Goal: Find specific page/section: Find specific page/section

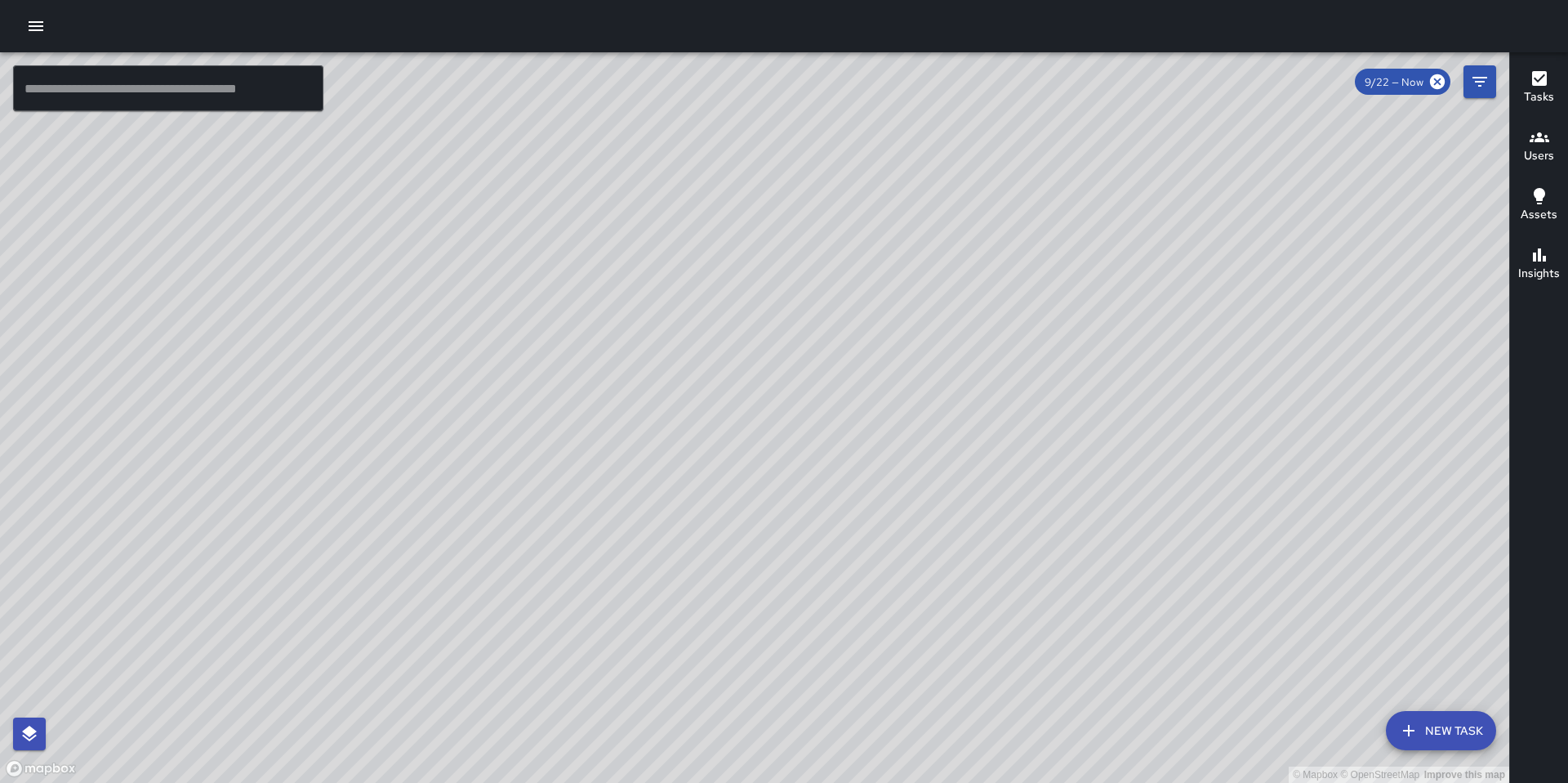
drag, startPoint x: 788, startPoint y: 210, endPoint x: 742, endPoint y: 412, distance: 207.2
click at [742, 412] on div "© Mapbox © OpenStreetMap Improve this map" at bounding box center [754, 418] width 1510 height 730
click at [735, 333] on div "© Mapbox © OpenStreetMap Improve this map" at bounding box center [754, 418] width 1510 height 730
click at [1433, 90] on div "9/22 — Now" at bounding box center [1403, 82] width 96 height 26
drag, startPoint x: 1273, startPoint y: 538, endPoint x: 811, endPoint y: 388, distance: 485.7
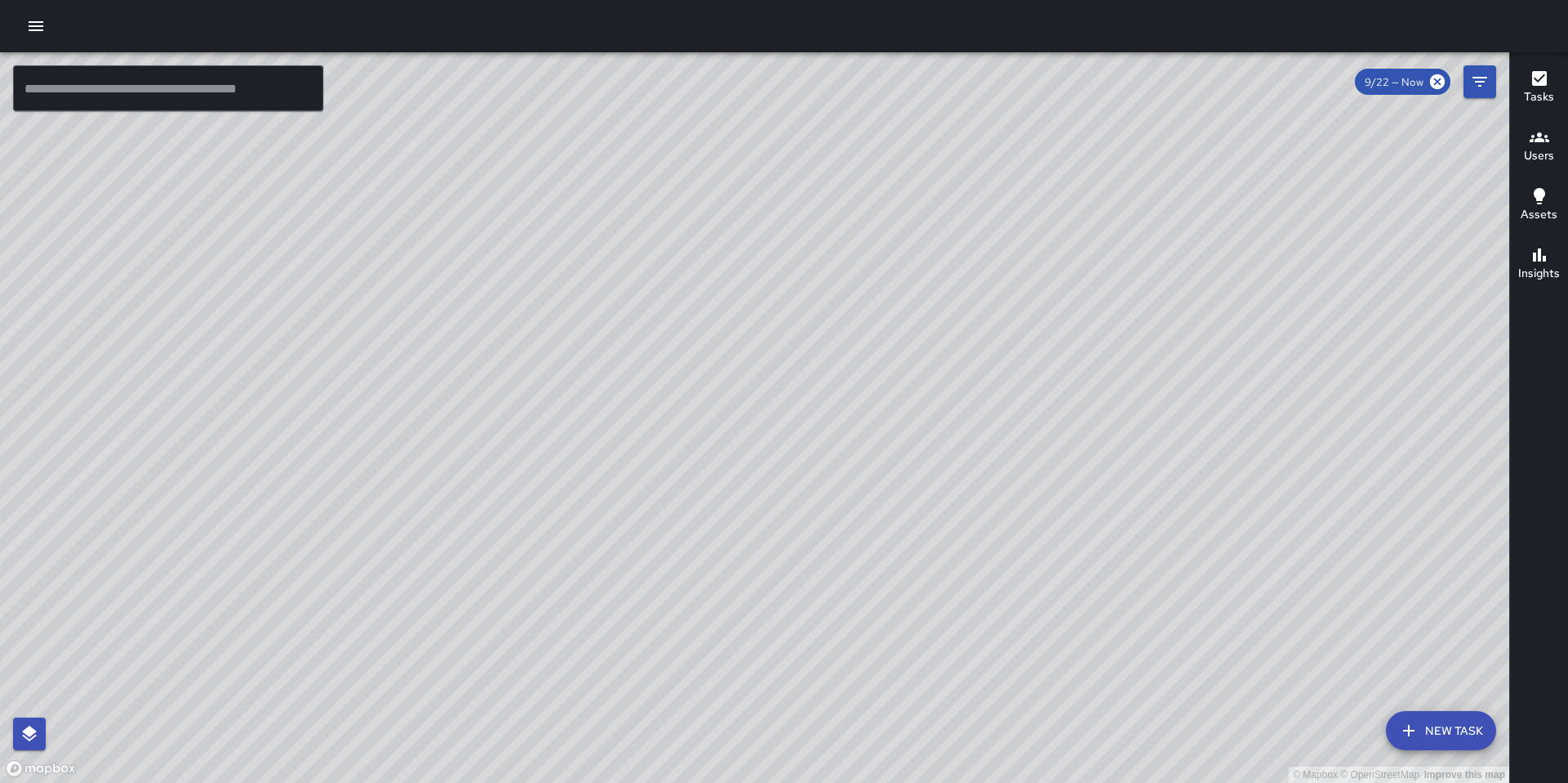
click at [811, 388] on div "© Mapbox © OpenStreetMap Improve this map" at bounding box center [754, 418] width 1510 height 730
click at [1551, 73] on div "Tasks" at bounding box center [1539, 88] width 30 height 38
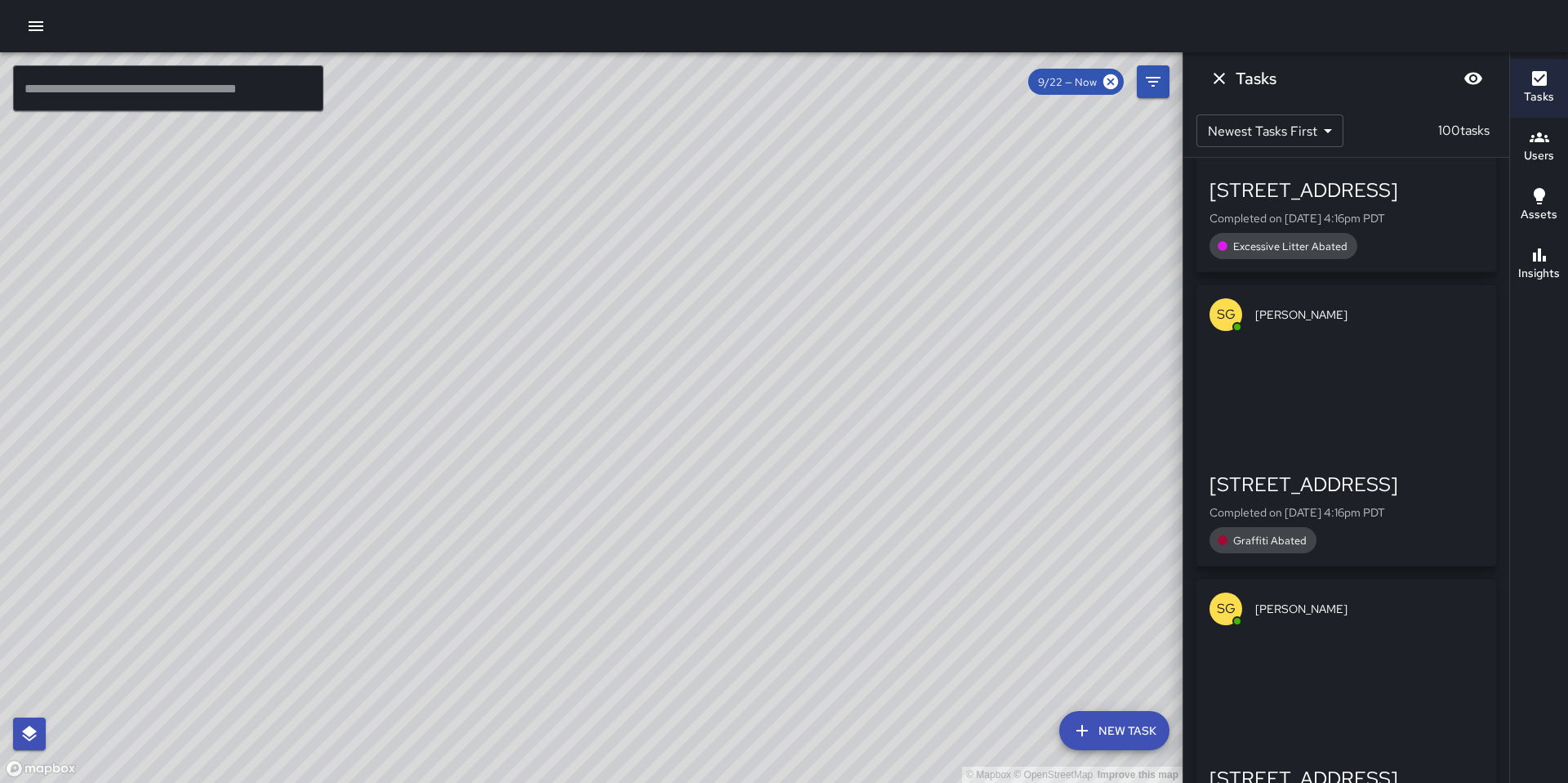
scroll to position [1821, 0]
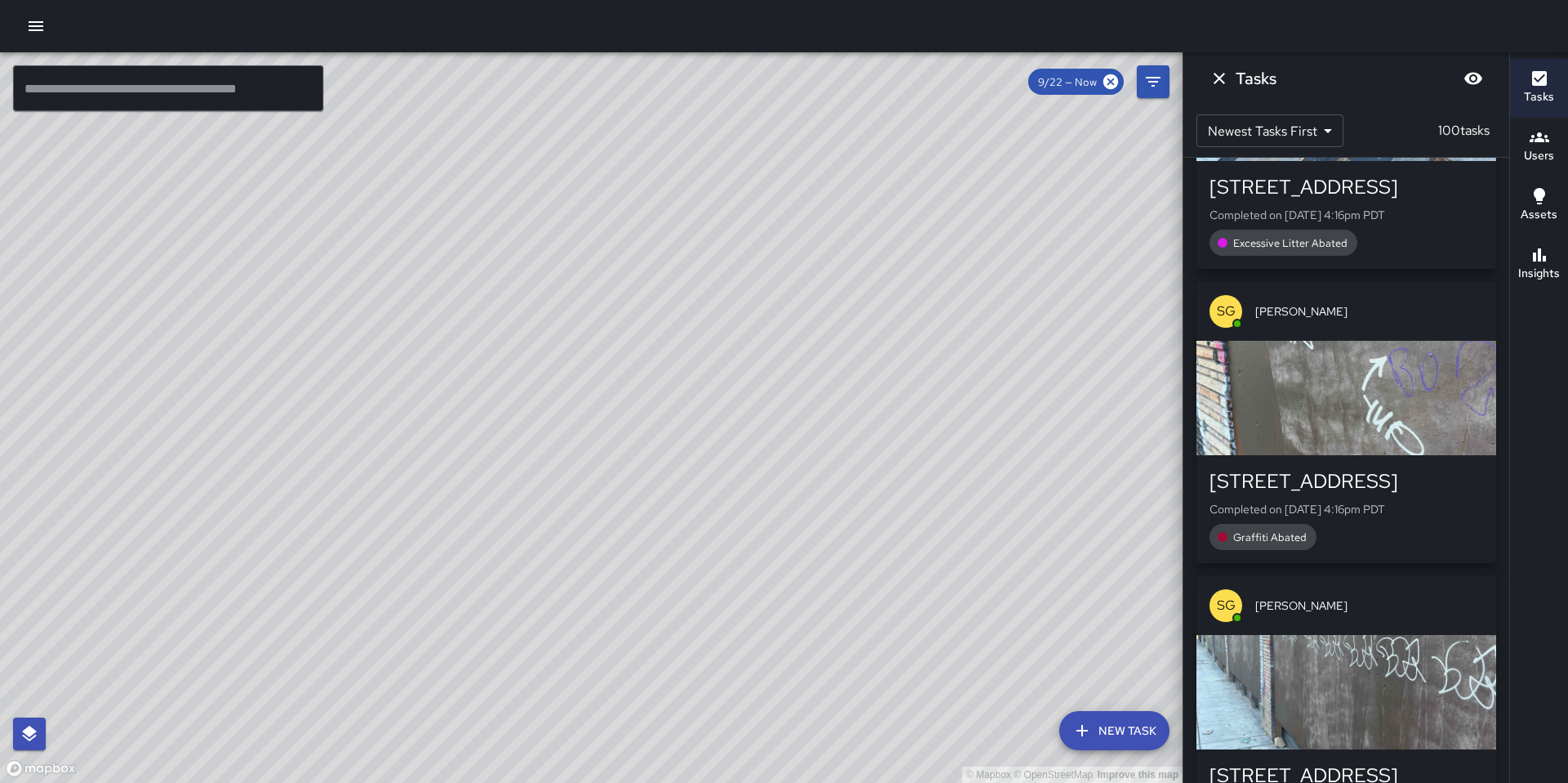
click at [274, 189] on div "© Mapbox © OpenStreetMap Improve this map" at bounding box center [591, 418] width 1182 height 730
drag, startPoint x: 168, startPoint y: 272, endPoint x: 727, endPoint y: 406, distance: 574.8
click at [727, 406] on div "© Mapbox © OpenStreetMap Improve this map" at bounding box center [591, 418] width 1182 height 730
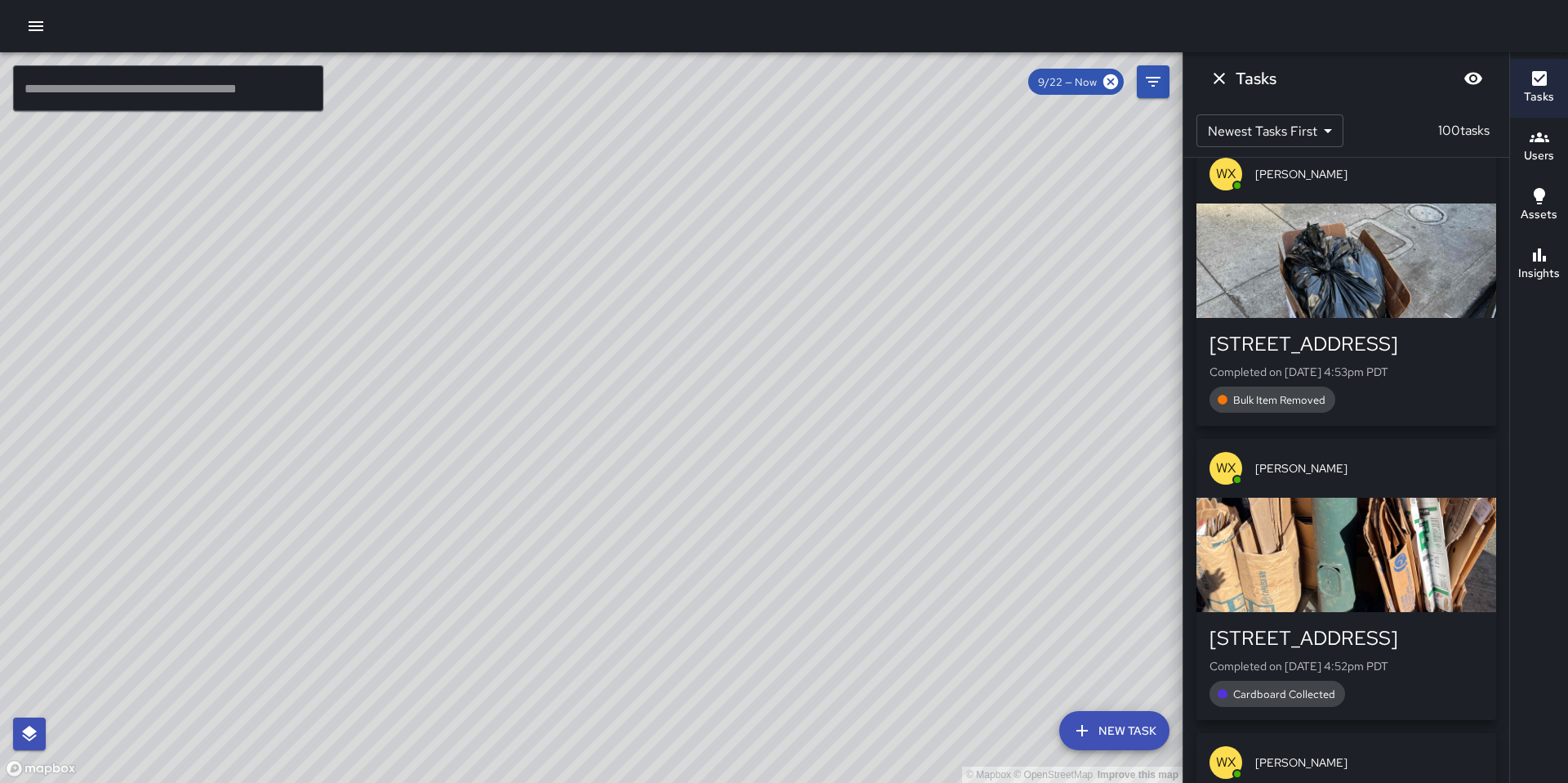
scroll to position [0, 0]
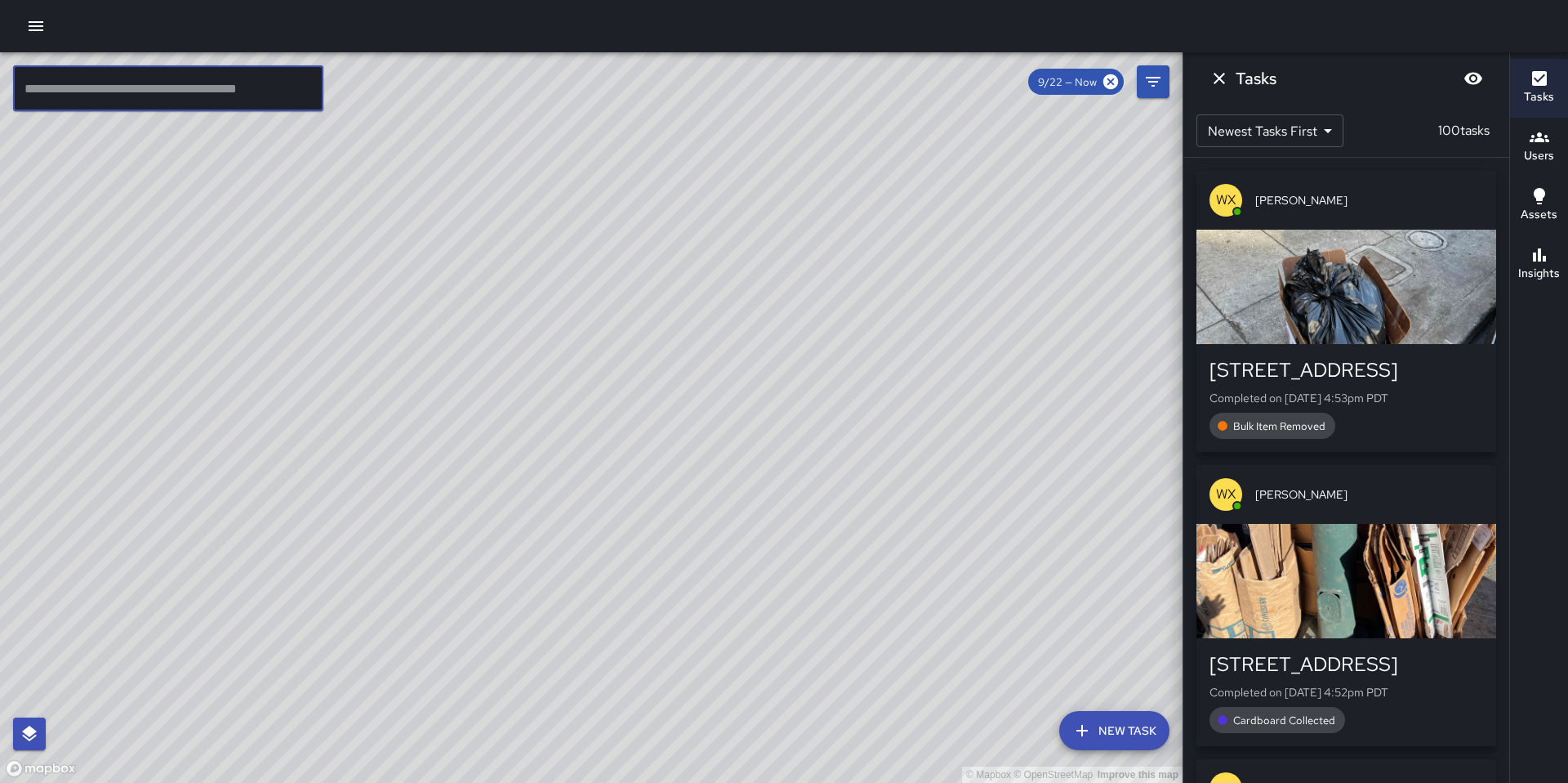
click at [252, 92] on input "text" at bounding box center [168, 88] width 310 height 46
type input "*"
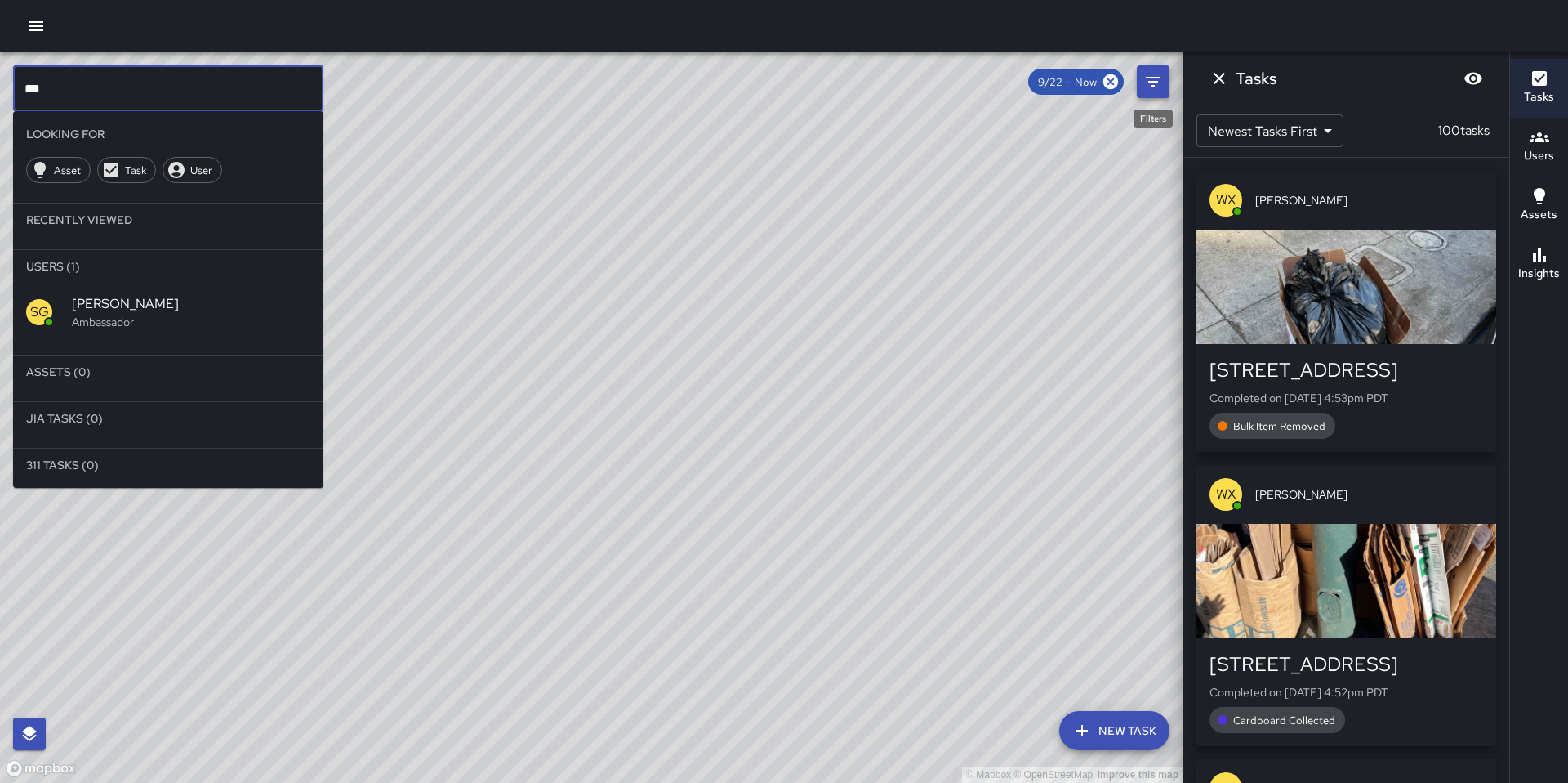
type input "***"
click at [1160, 88] on icon "Filters" at bounding box center [1153, 81] width 20 height 20
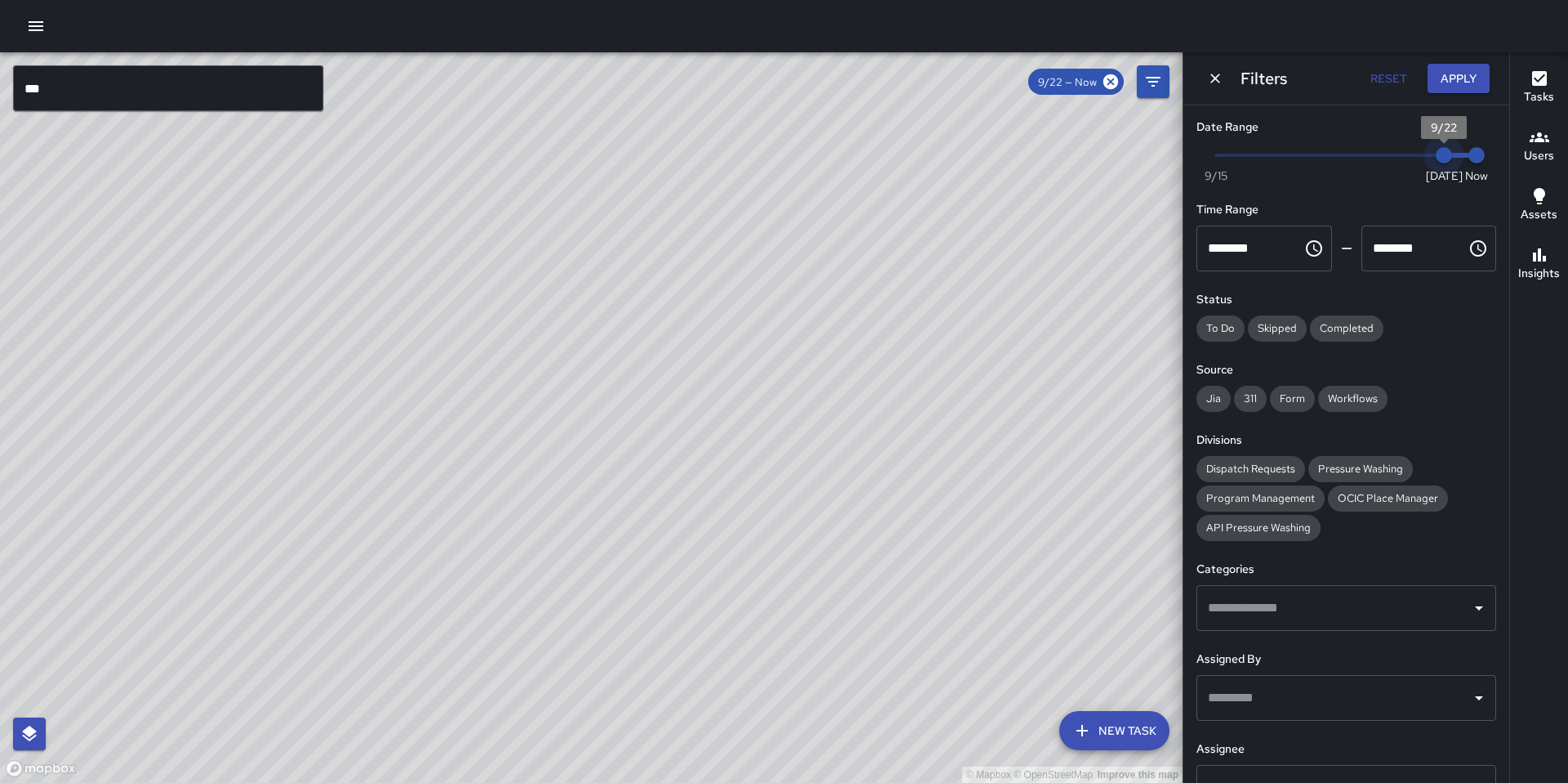
type input "*"
drag, startPoint x: 1438, startPoint y: 158, endPoint x: 1412, endPoint y: 158, distance: 26.0
click at [1412, 158] on span "9/21" at bounding box center [1411, 154] width 16 height 16
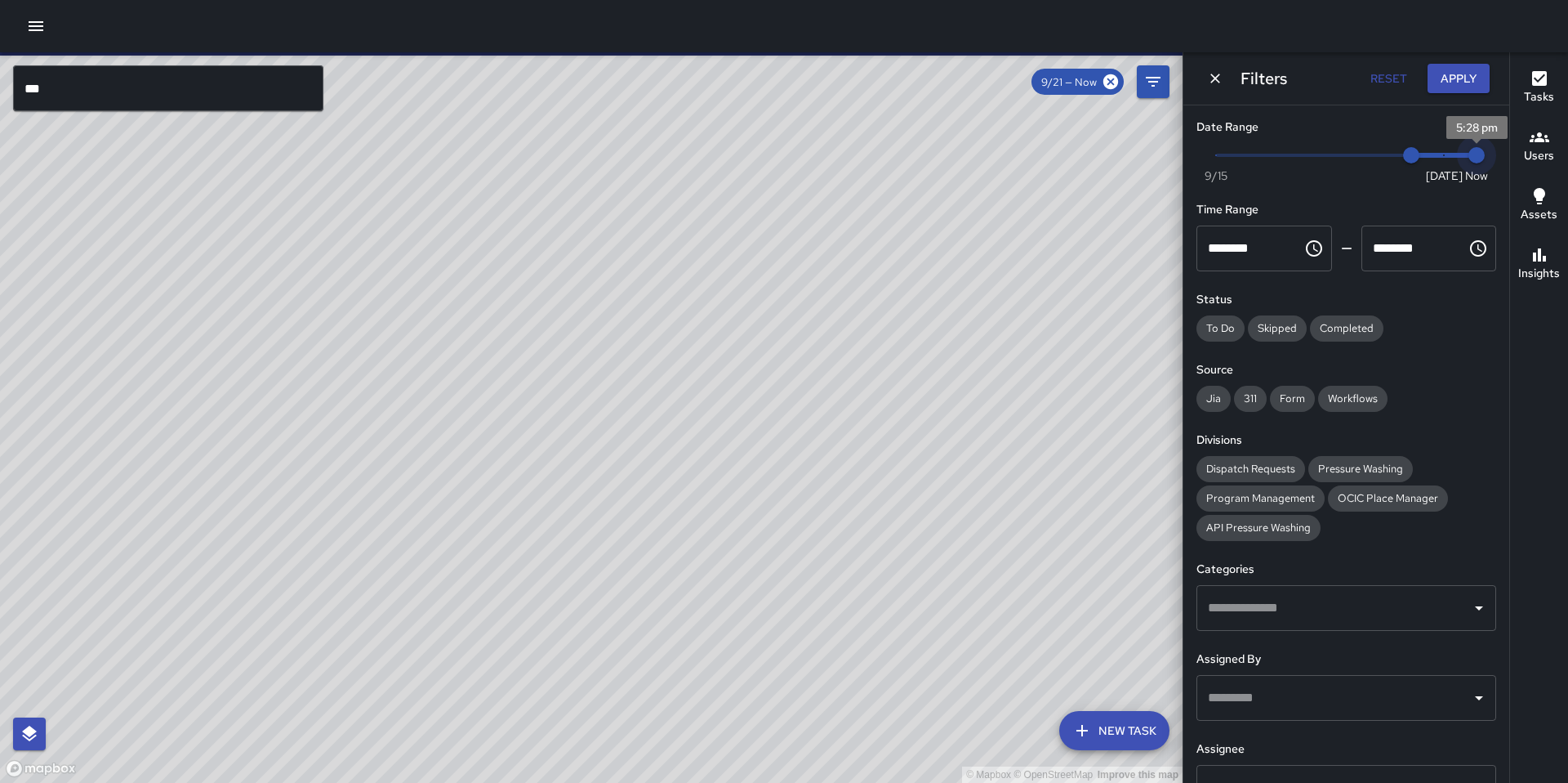
type input "*"
drag, startPoint x: 1469, startPoint y: 152, endPoint x: 1430, endPoint y: 152, distance: 39.0
click at [1435, 152] on span "9/22" at bounding box center [1443, 154] width 16 height 16
click at [164, 86] on input "***" at bounding box center [168, 88] width 310 height 46
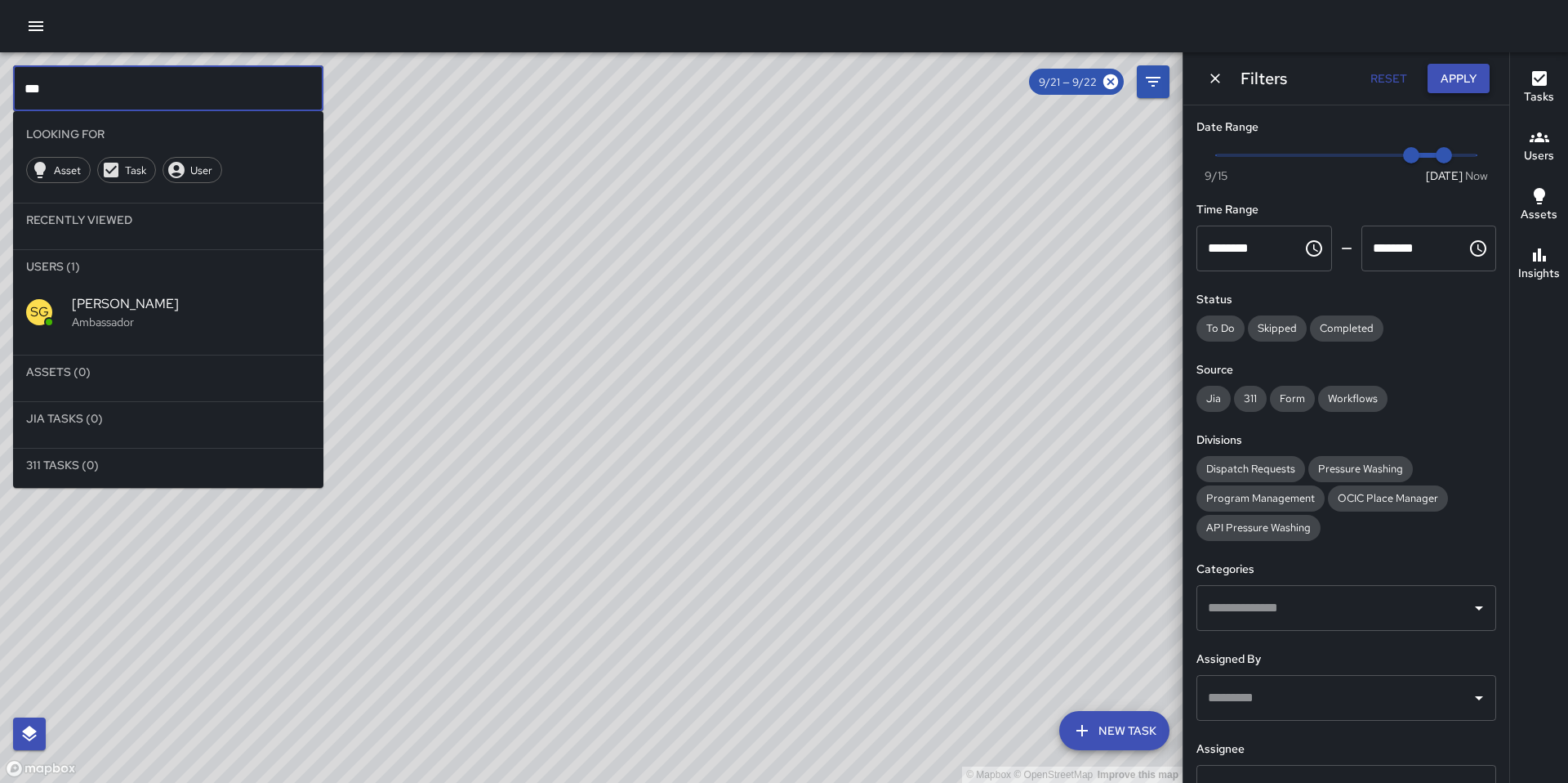
click at [1438, 83] on button "Apply" at bounding box center [1459, 79] width 62 height 30
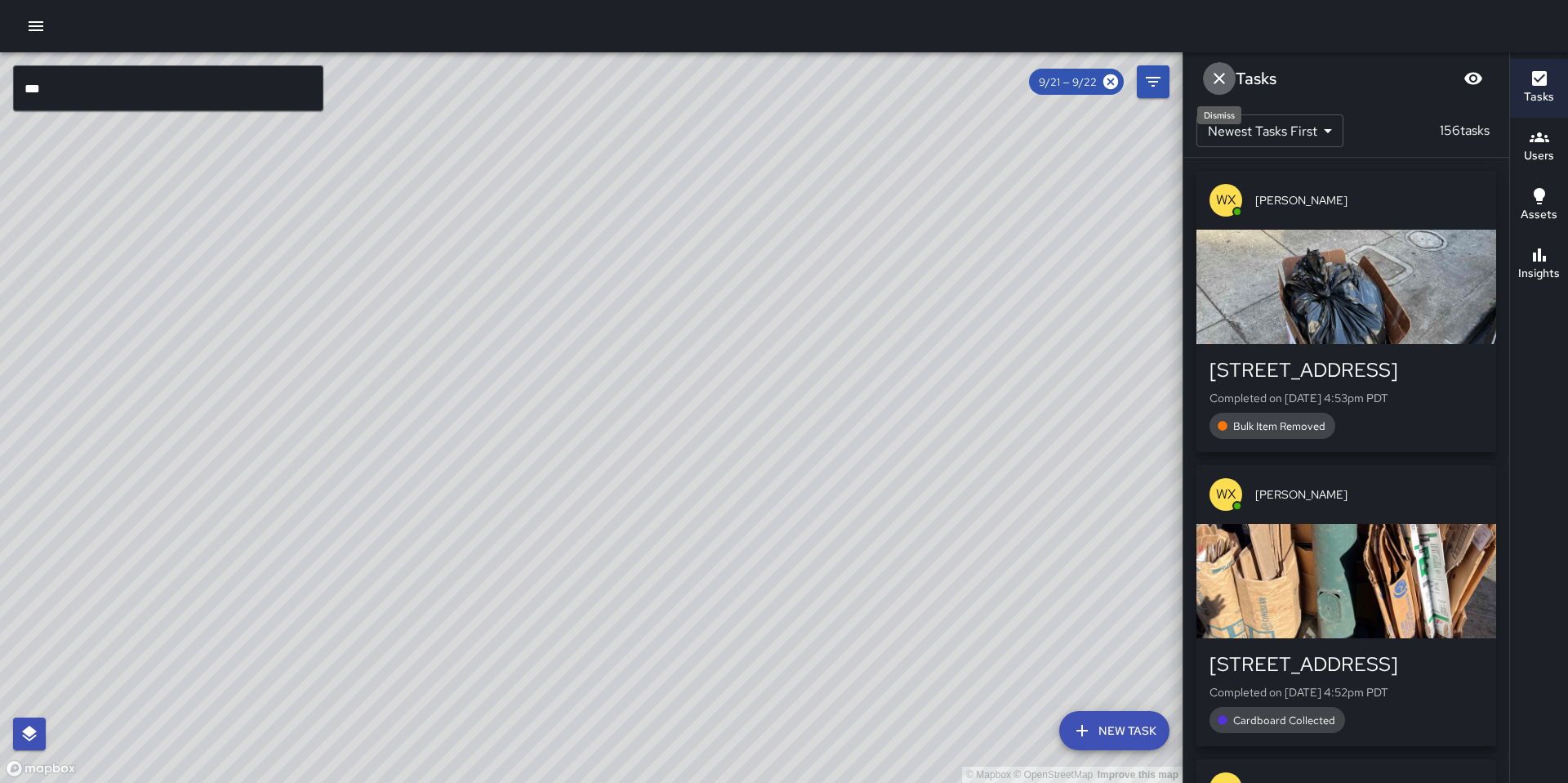
click at [1211, 86] on icon "Dismiss" at bounding box center [1219, 78] width 20 height 20
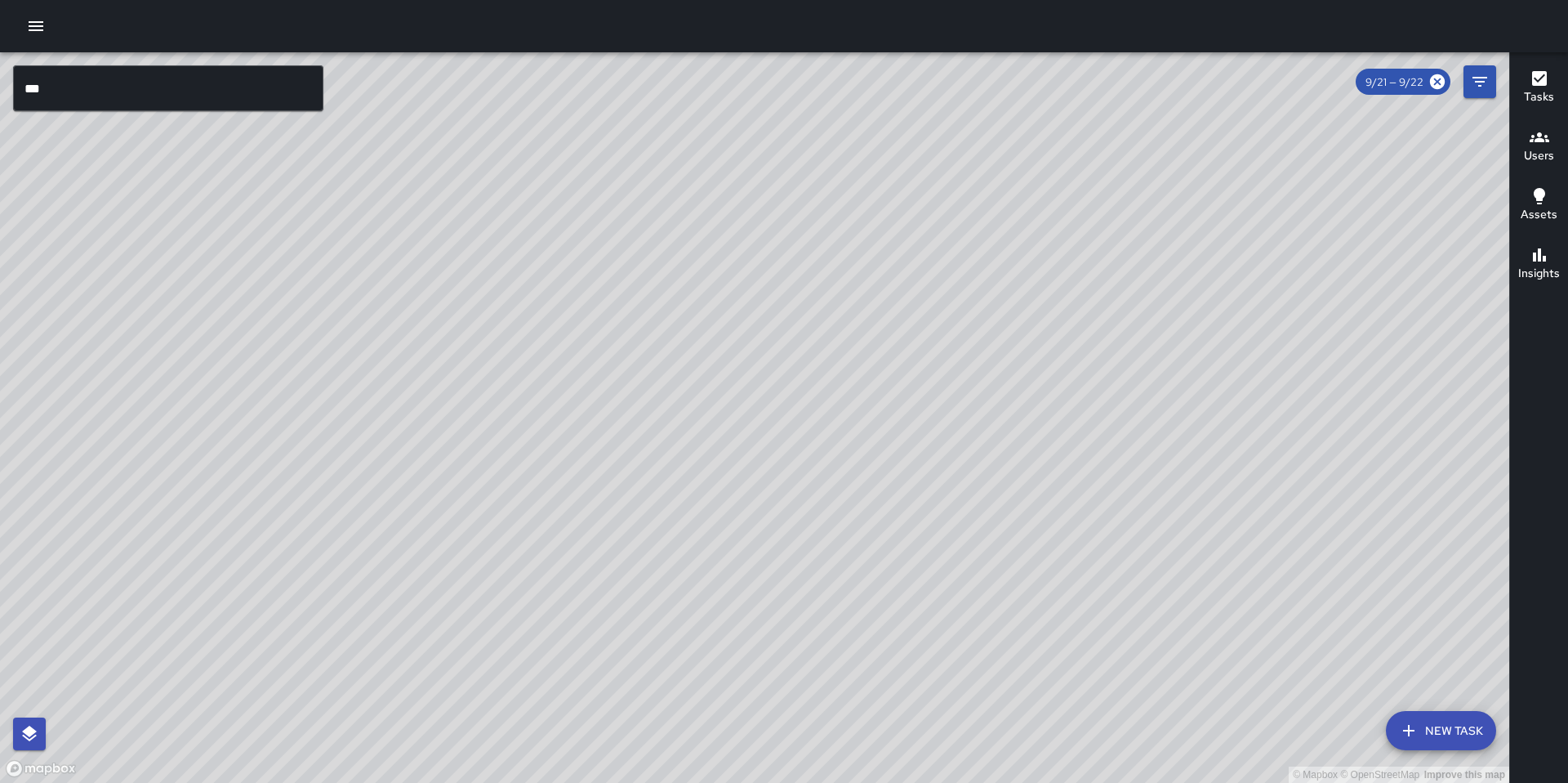
click at [120, 90] on input "***" at bounding box center [168, 88] width 310 height 46
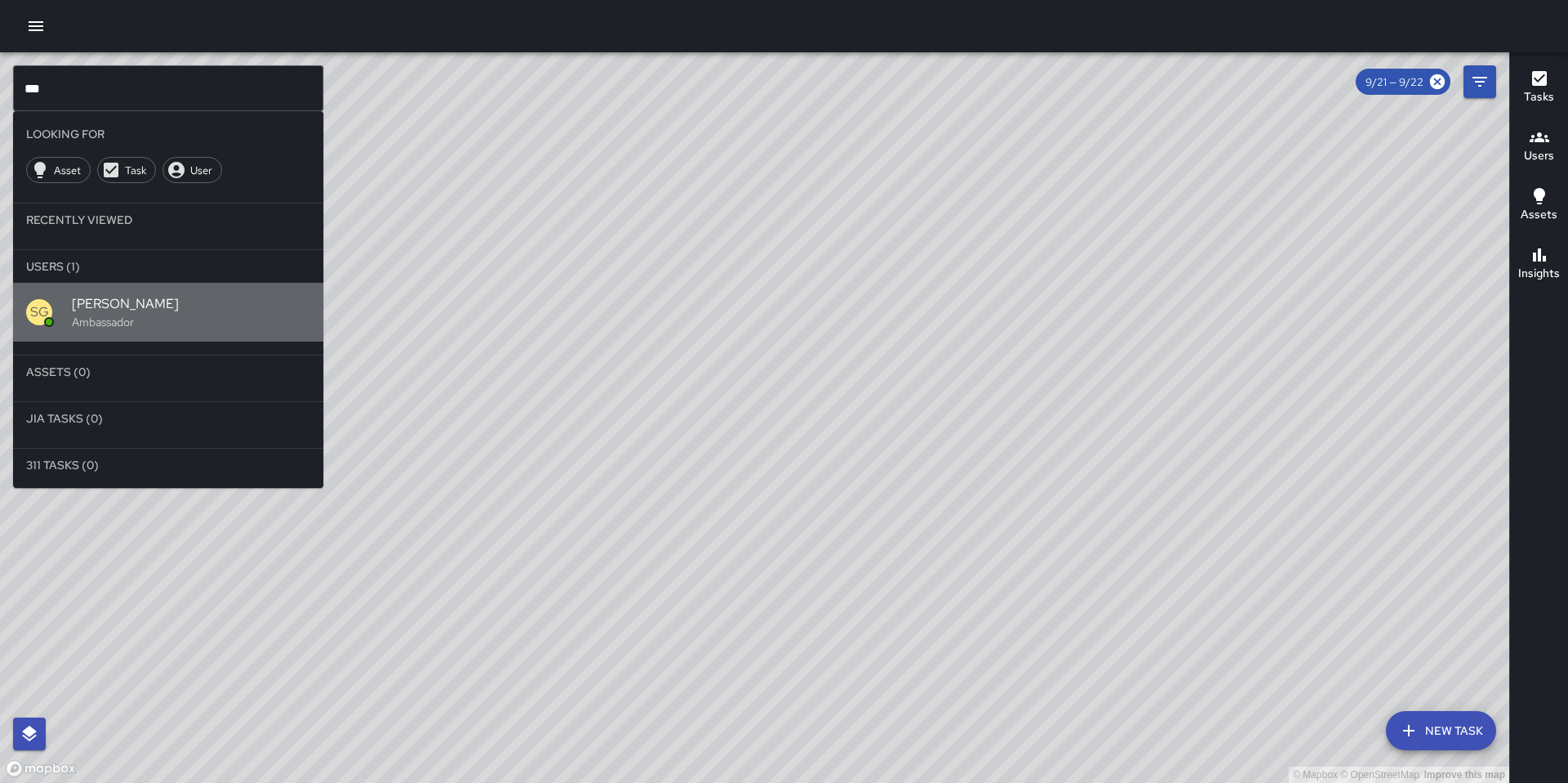
click at [84, 301] on span "[PERSON_NAME]" at bounding box center [191, 304] width 239 height 20
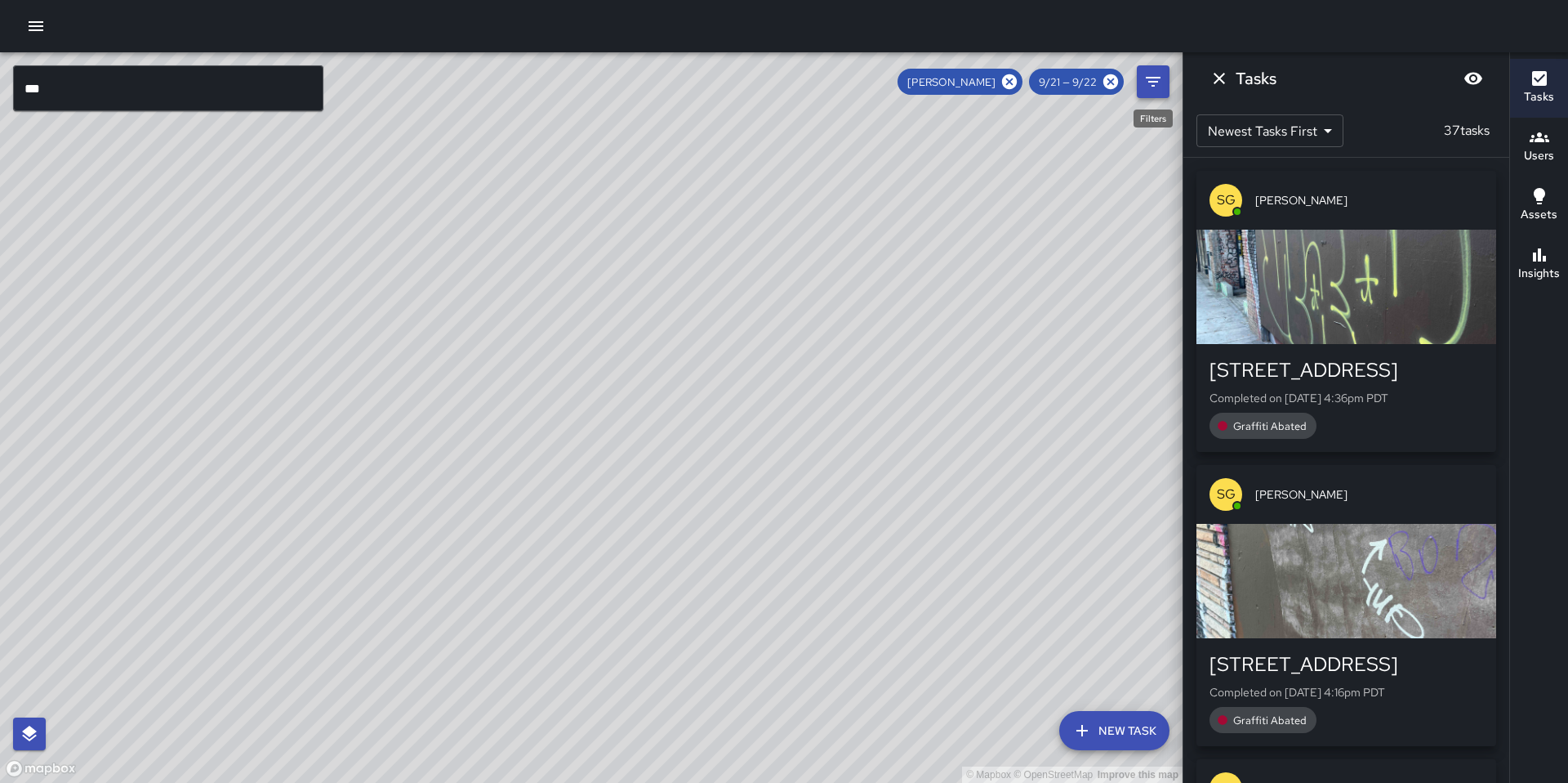
click at [1138, 72] on button "Filters" at bounding box center [1153, 81] width 33 height 33
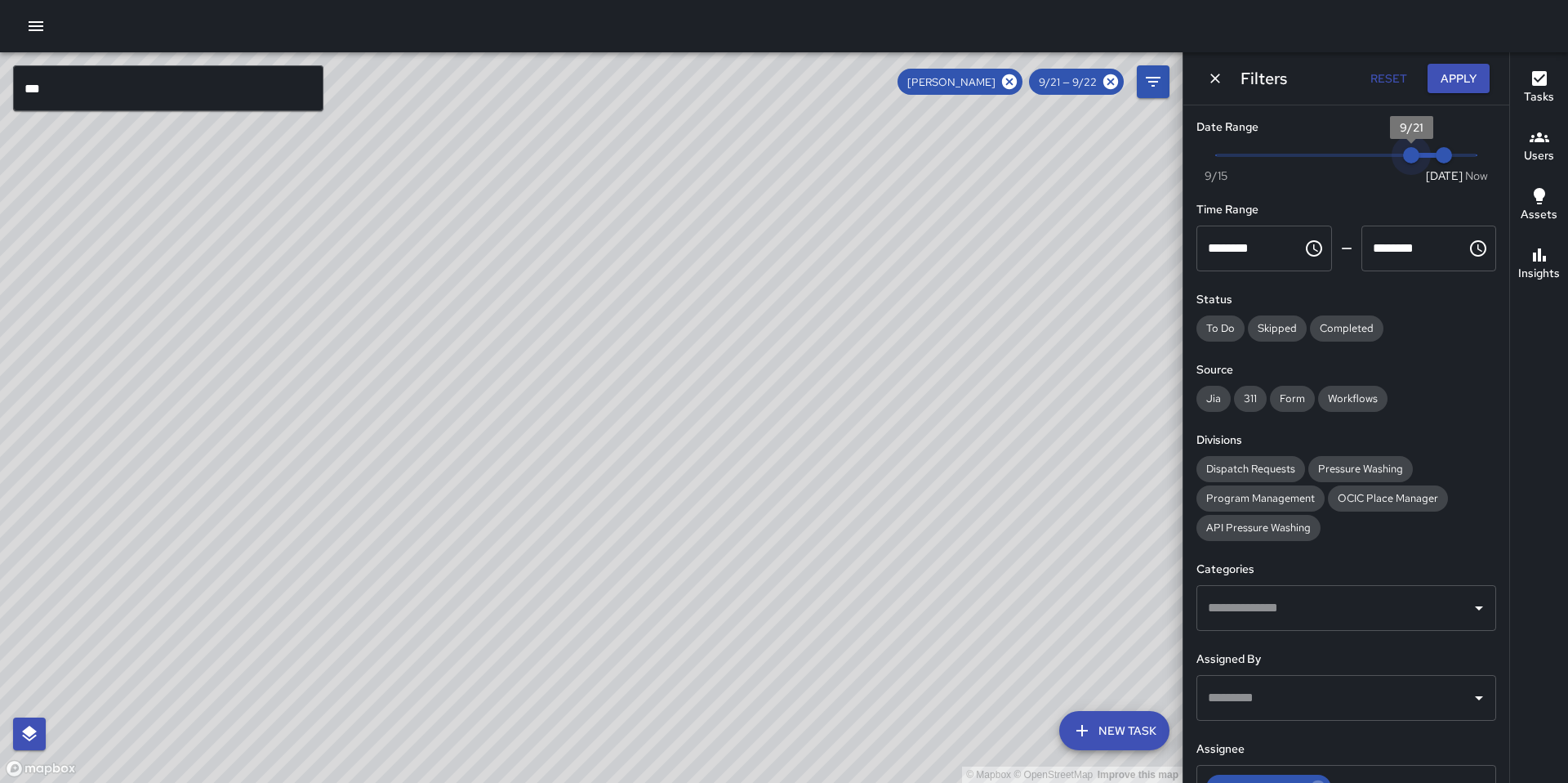
type input "*"
drag, startPoint x: 1402, startPoint y: 157, endPoint x: 1384, endPoint y: 154, distance: 18.2
click at [1384, 154] on span "9/20" at bounding box center [1378, 154] width 16 height 16
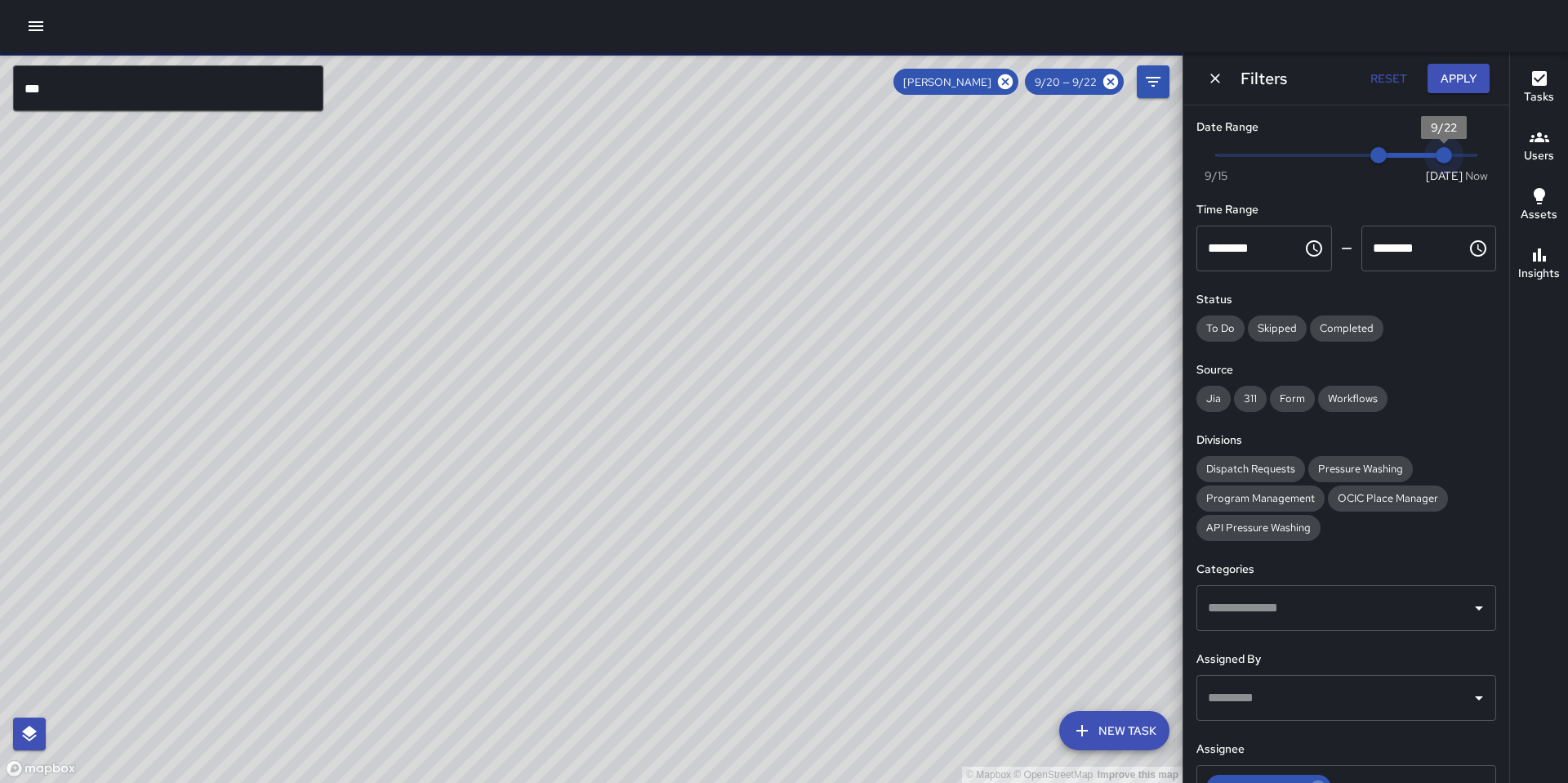
type input "*"
drag, startPoint x: 1446, startPoint y: 153, endPoint x: 1416, endPoint y: 155, distance: 30.1
click at [1416, 155] on span "9/21" at bounding box center [1411, 154] width 16 height 16
click at [1450, 87] on button "Apply" at bounding box center [1459, 79] width 62 height 30
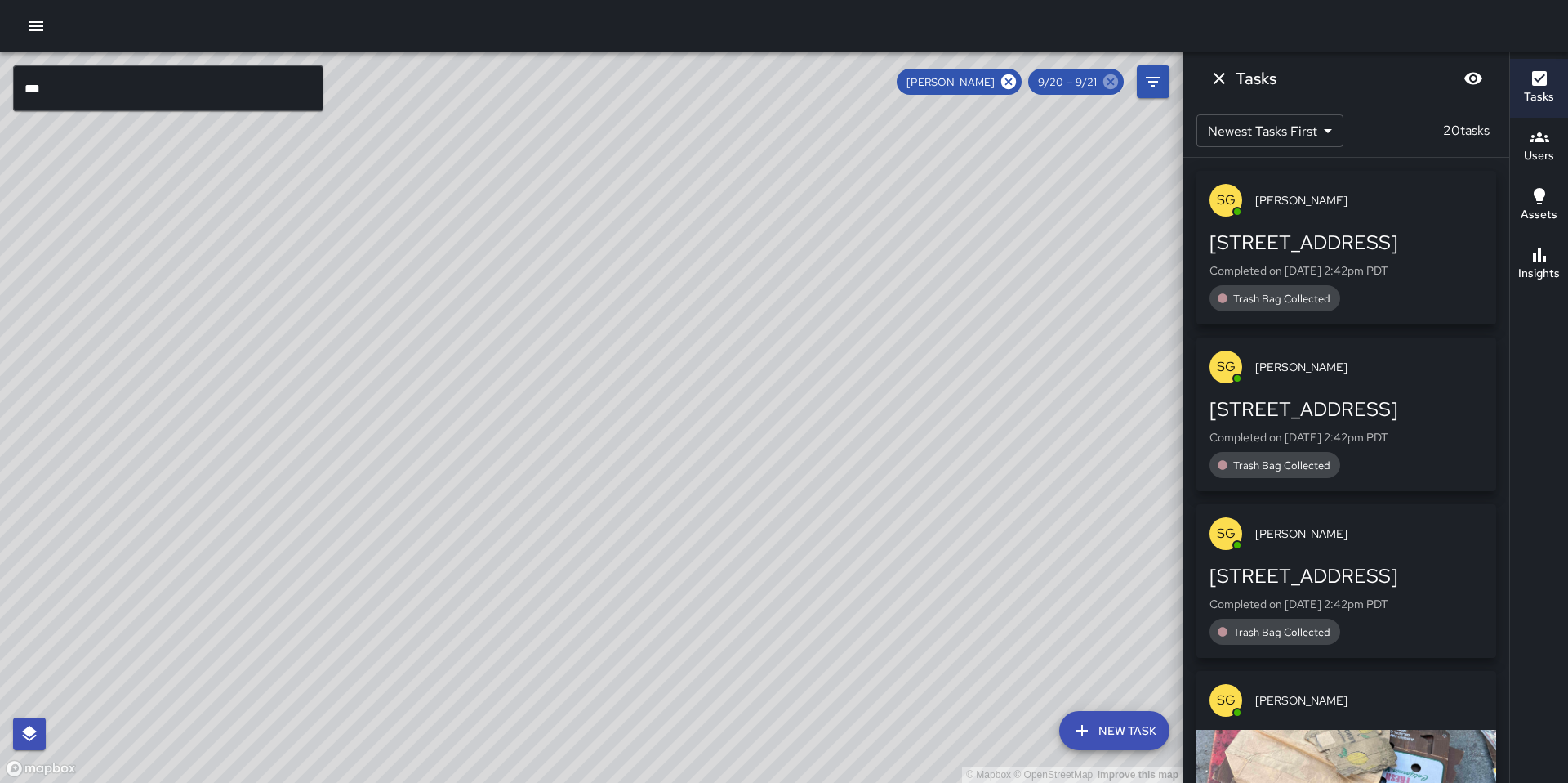
click at [1106, 84] on icon at bounding box center [1111, 82] width 15 height 15
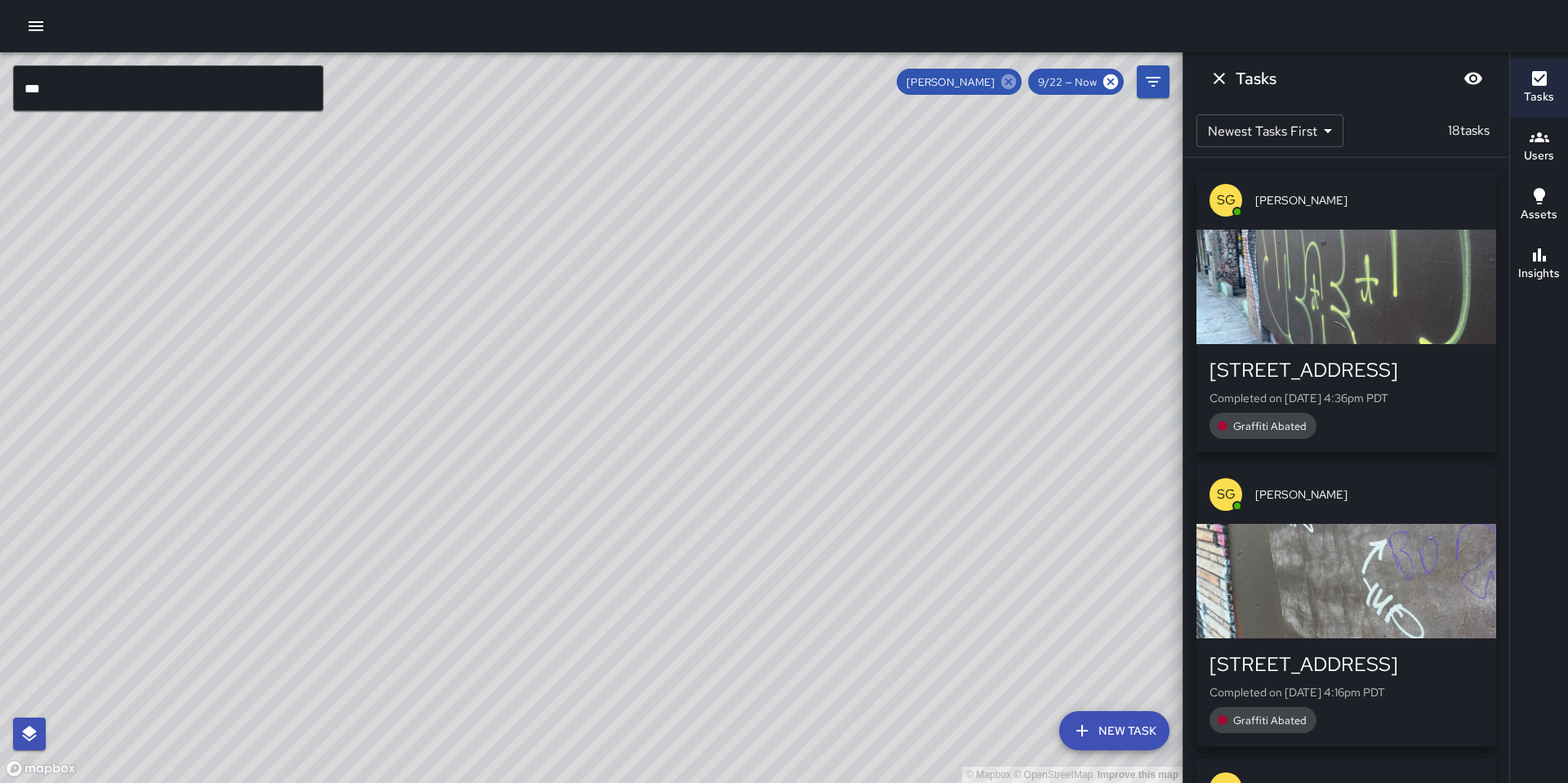
click at [1015, 89] on icon at bounding box center [1008, 81] width 18 height 18
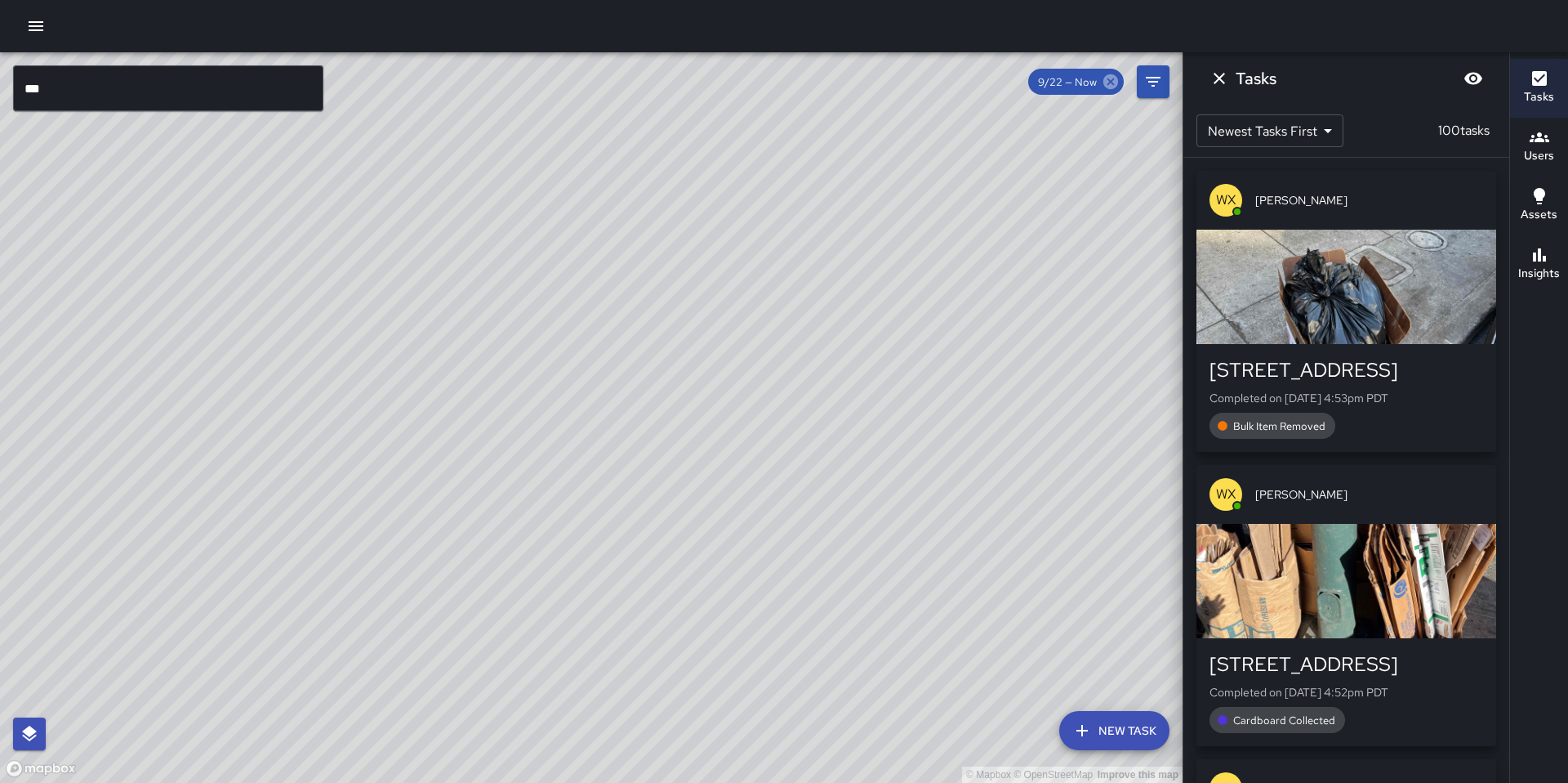
click at [1105, 79] on icon at bounding box center [1111, 82] width 15 height 15
click at [1114, 84] on icon at bounding box center [1111, 82] width 15 height 15
